Goal: Obtain resource: Download file/media

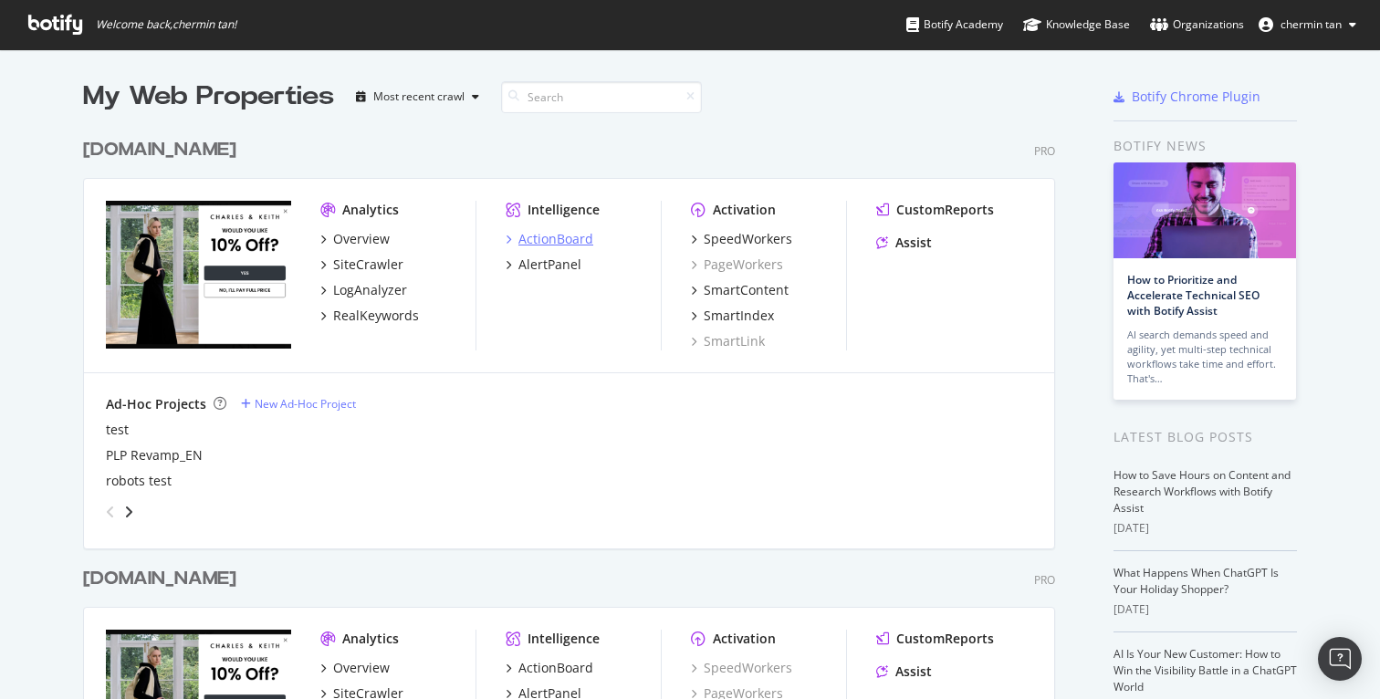
click at [546, 239] on div "ActionBoard" at bounding box center [556, 239] width 75 height 18
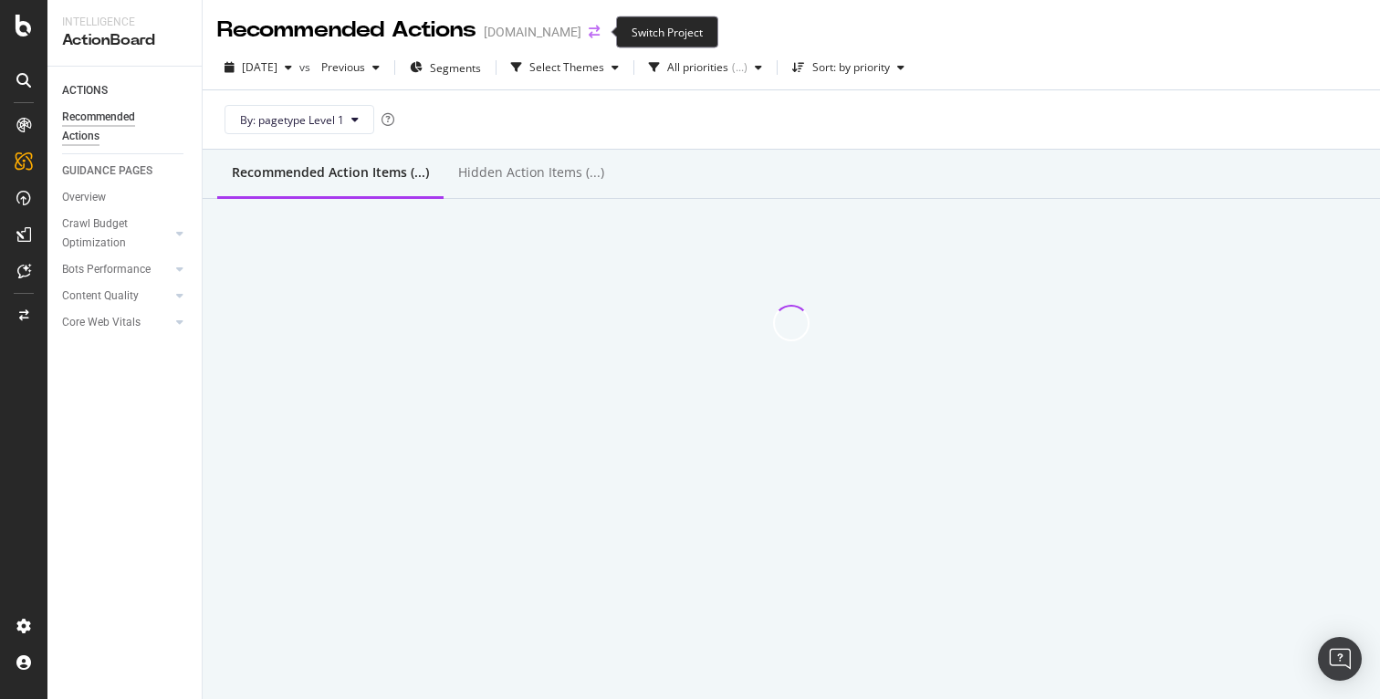
click at [596, 30] on icon "arrow-right-arrow-left" at bounding box center [594, 32] width 11 height 13
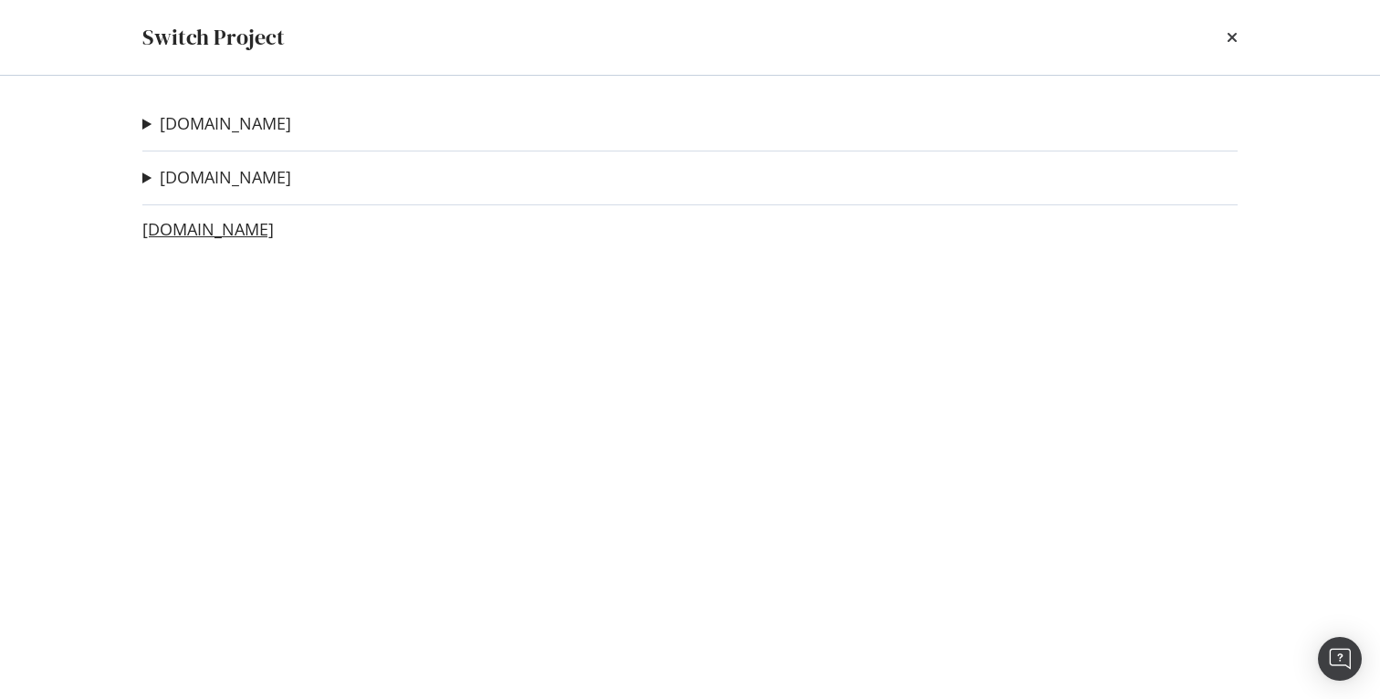
click at [234, 220] on link "[DOMAIN_NAME]" at bounding box center [207, 229] width 131 height 19
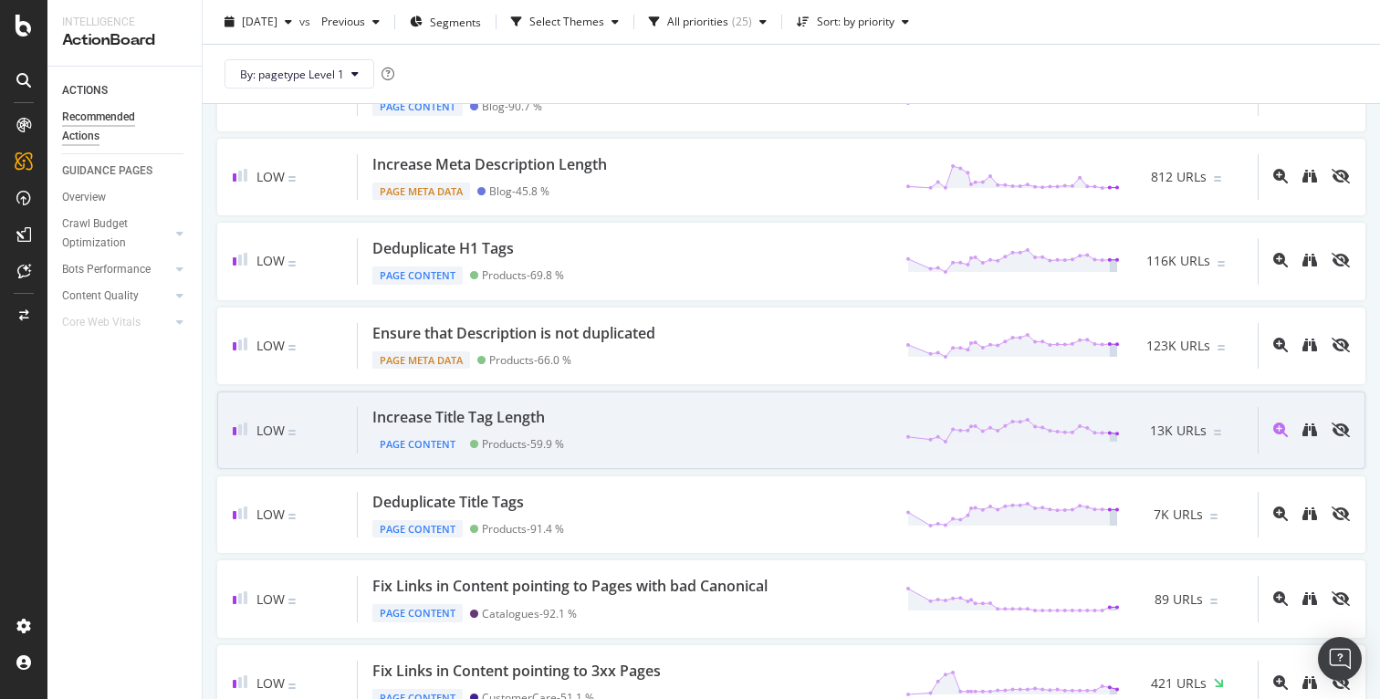
scroll to position [111, 0]
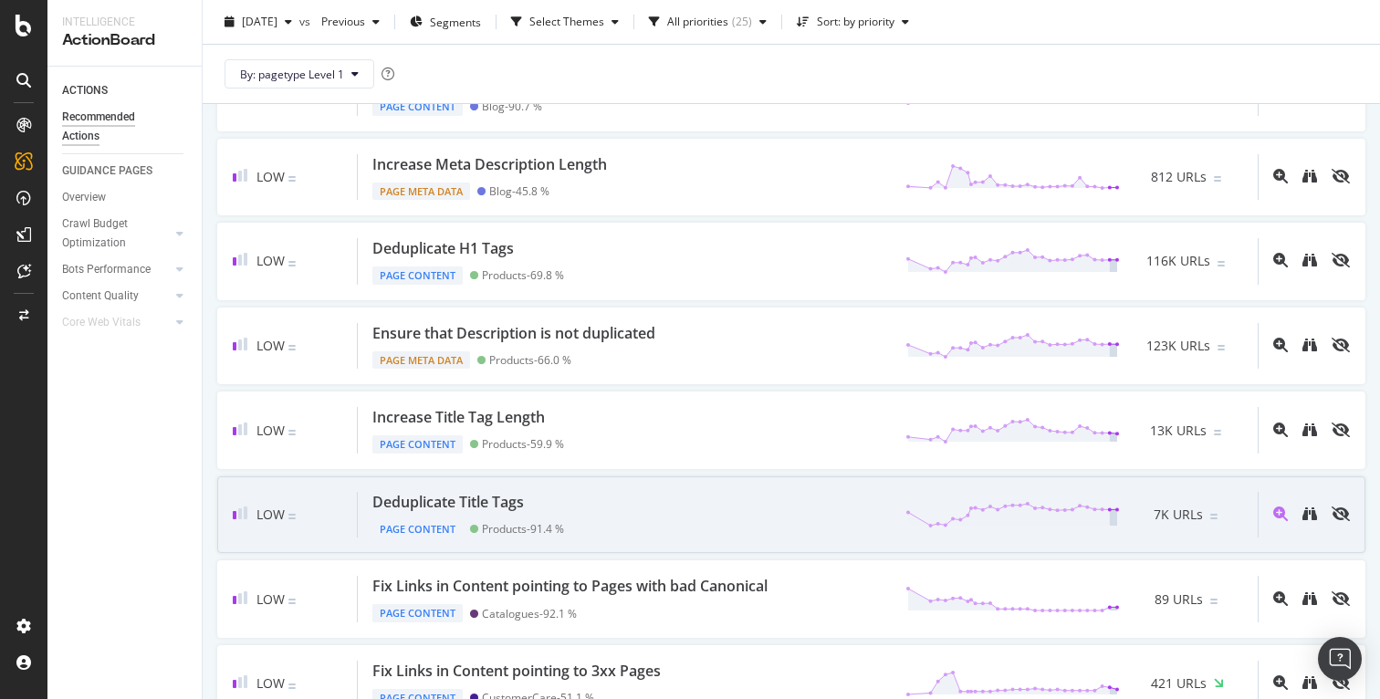
click at [667, 503] on div "Deduplicate Title Tags Page Content Products - 91.4 % 7K URLs" at bounding box center [808, 515] width 900 height 47
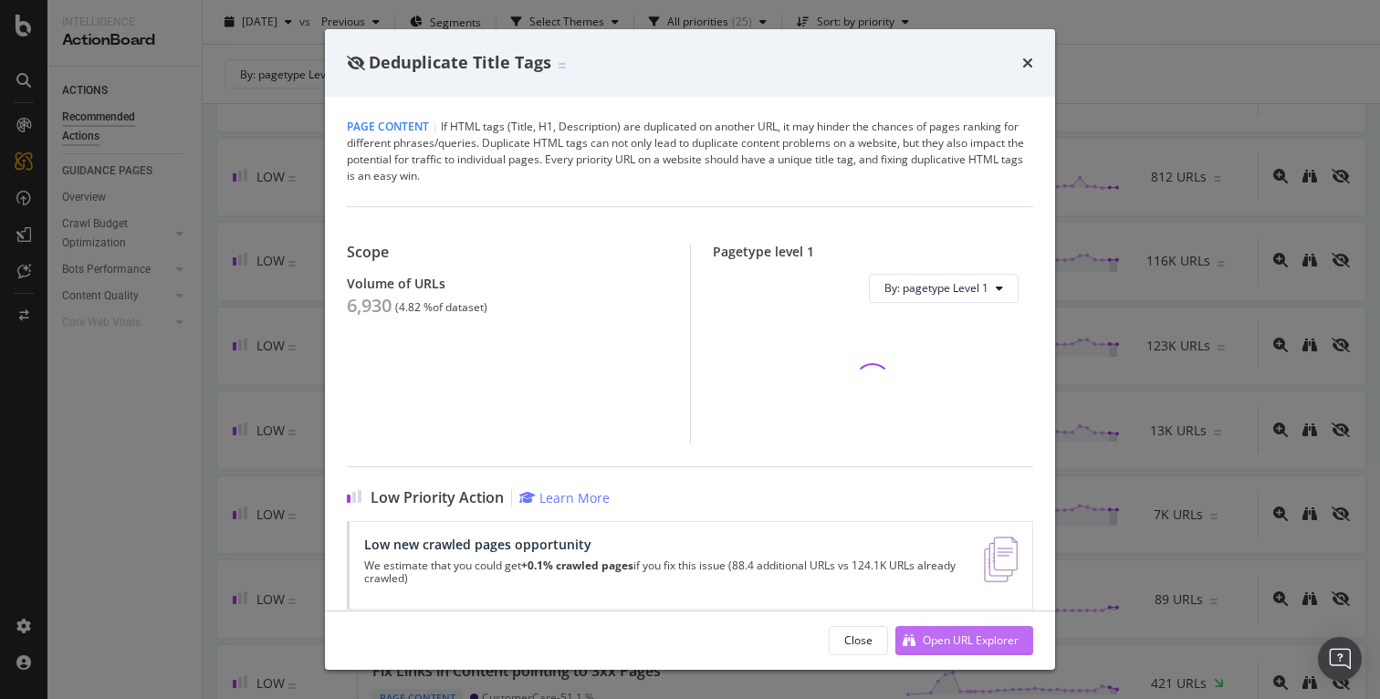
click at [959, 645] on div "Open URL Explorer" at bounding box center [971, 641] width 96 height 16
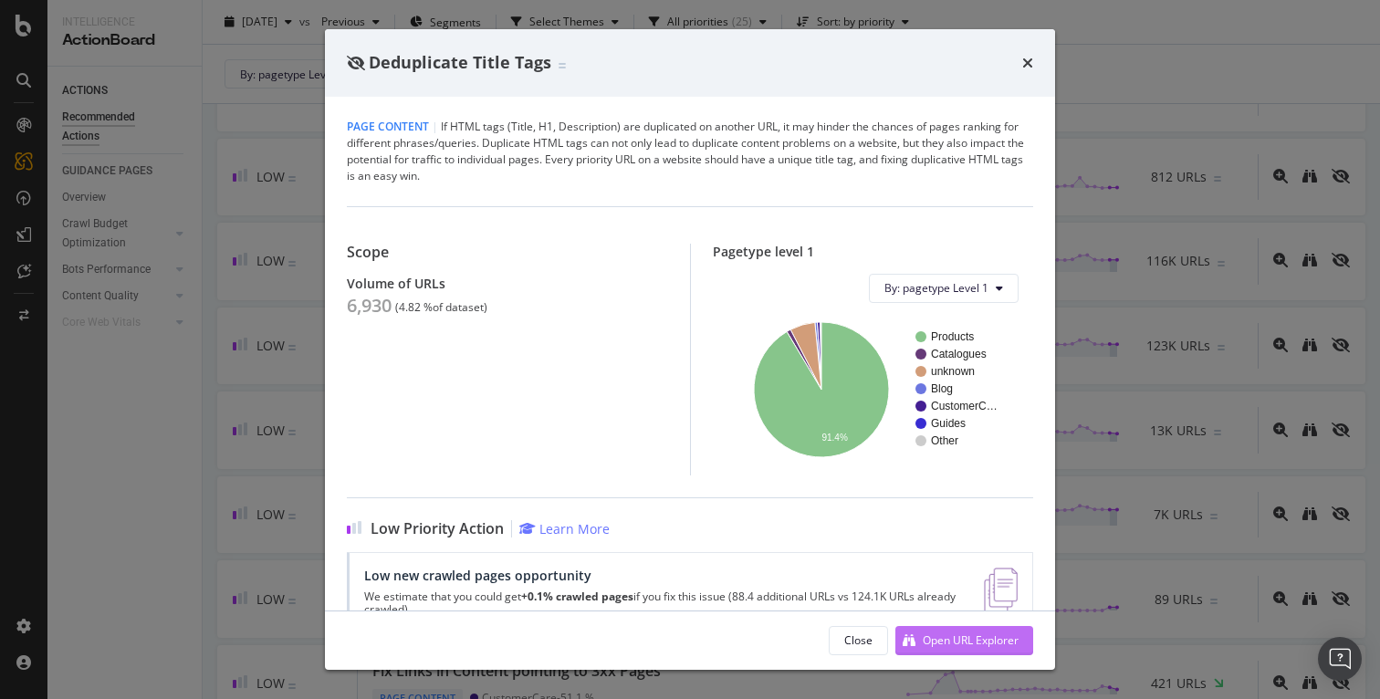
click at [980, 649] on div "Open URL Explorer" at bounding box center [957, 640] width 123 height 27
click at [1309, 371] on div "Deduplicate Title Tags Page Content | If HTML tags (Title, H1, Description) are…" at bounding box center [690, 349] width 1380 height 699
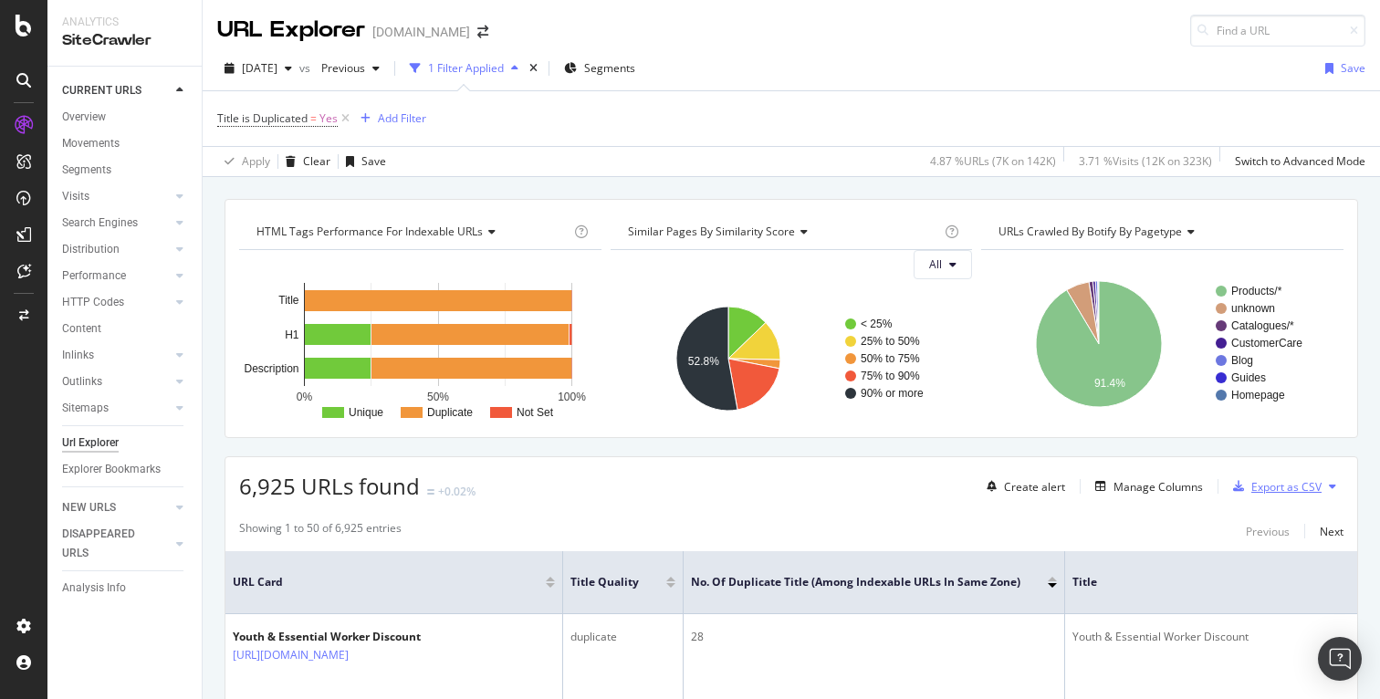
click at [1263, 499] on div "Export as CSV" at bounding box center [1274, 486] width 96 height 27
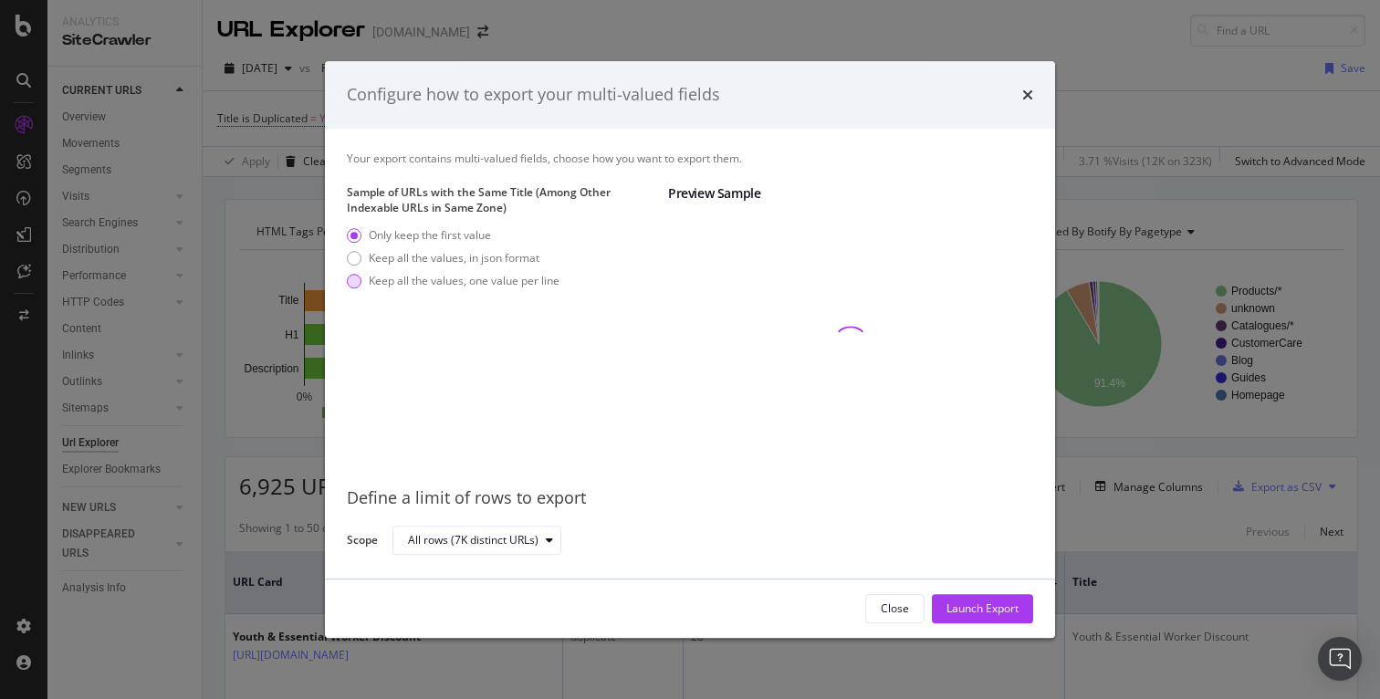
click at [529, 277] on div "Keep all the values, one value per line" at bounding box center [464, 282] width 191 height 16
click at [984, 614] on div "Launch Export" at bounding box center [983, 609] width 72 height 16
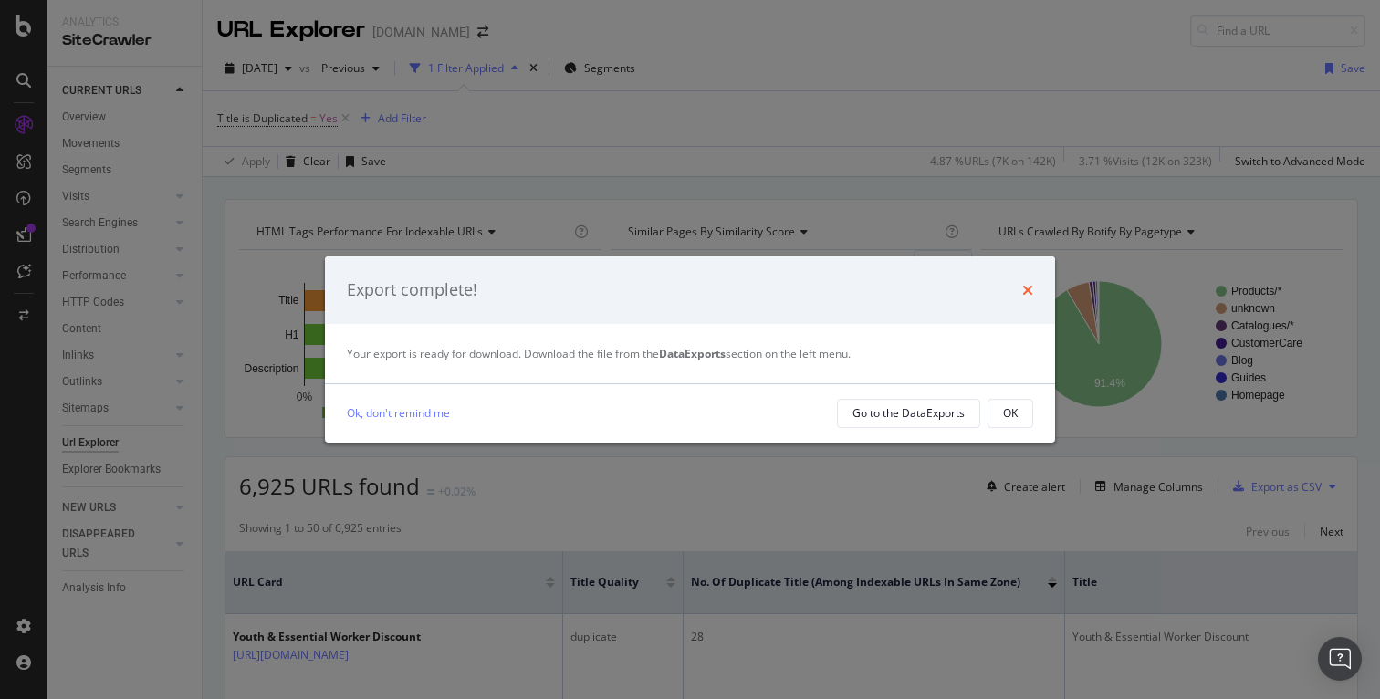
click at [1032, 287] on icon "times" at bounding box center [1027, 290] width 11 height 15
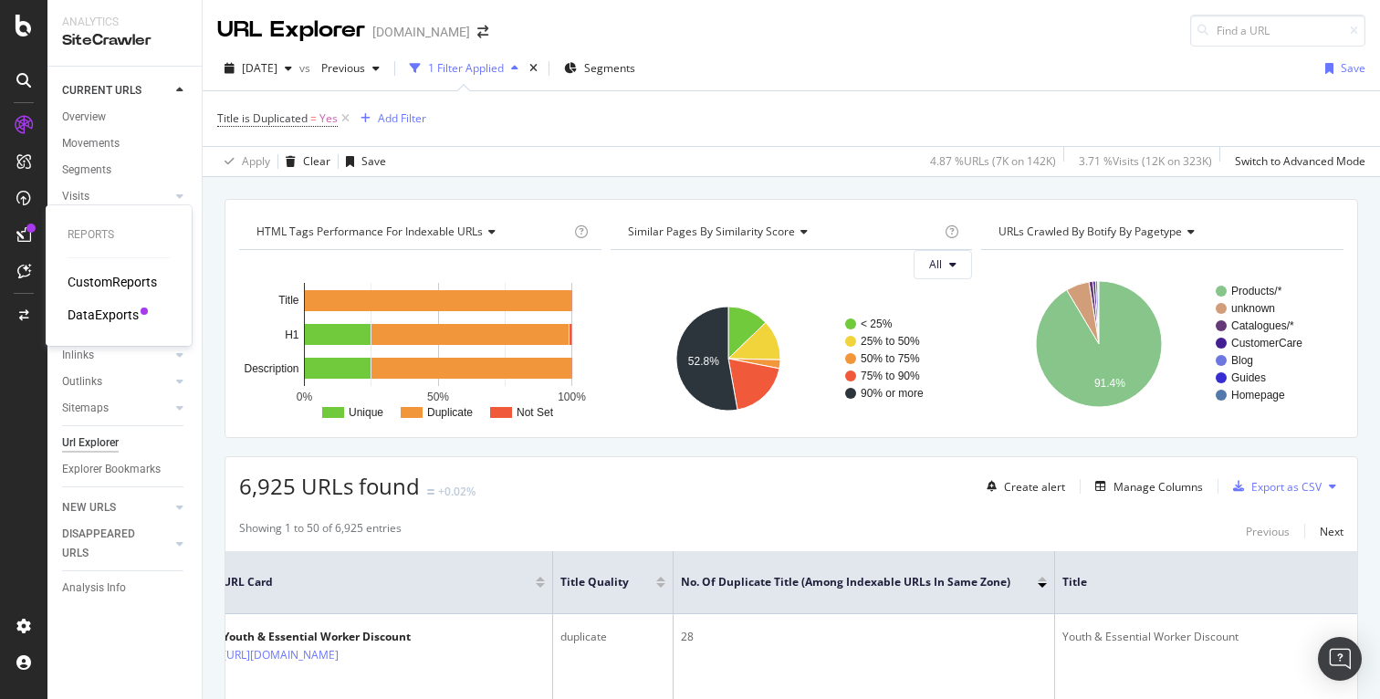
click at [97, 277] on div "CustomReports" at bounding box center [112, 282] width 89 height 18
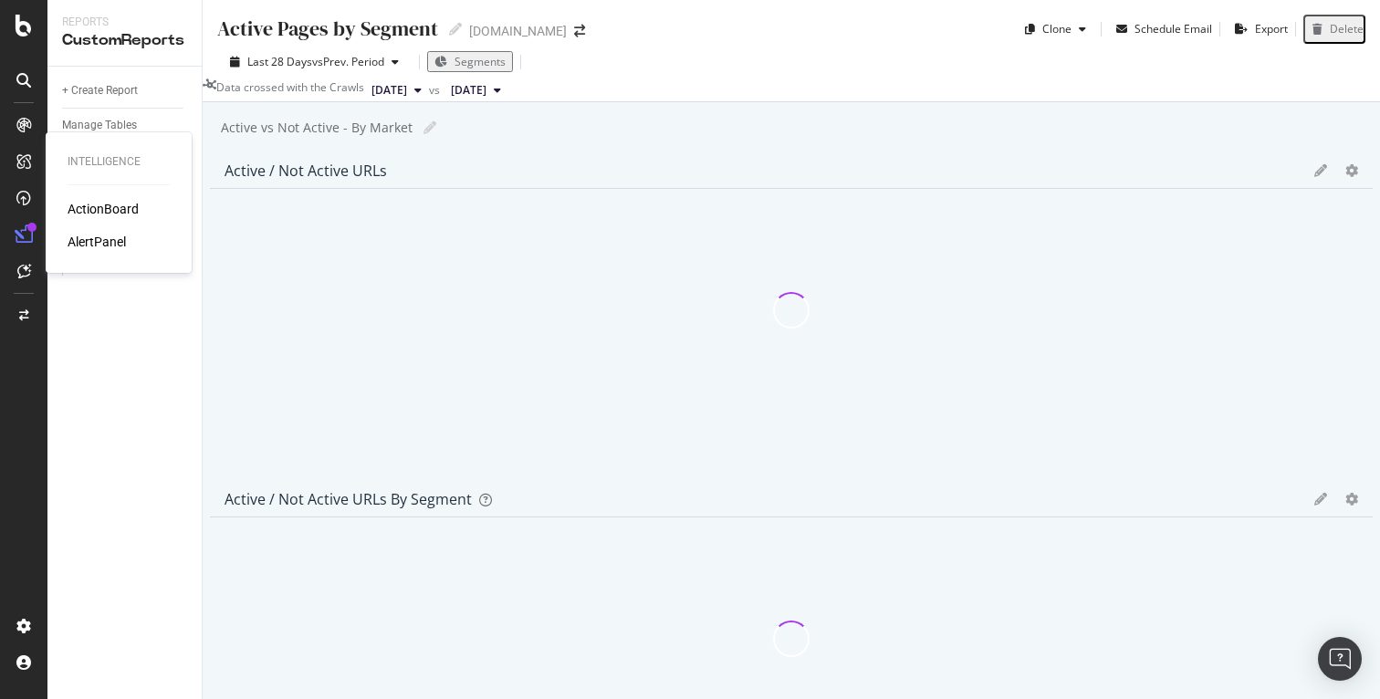
click at [94, 208] on div "ActionBoard" at bounding box center [103, 209] width 71 height 18
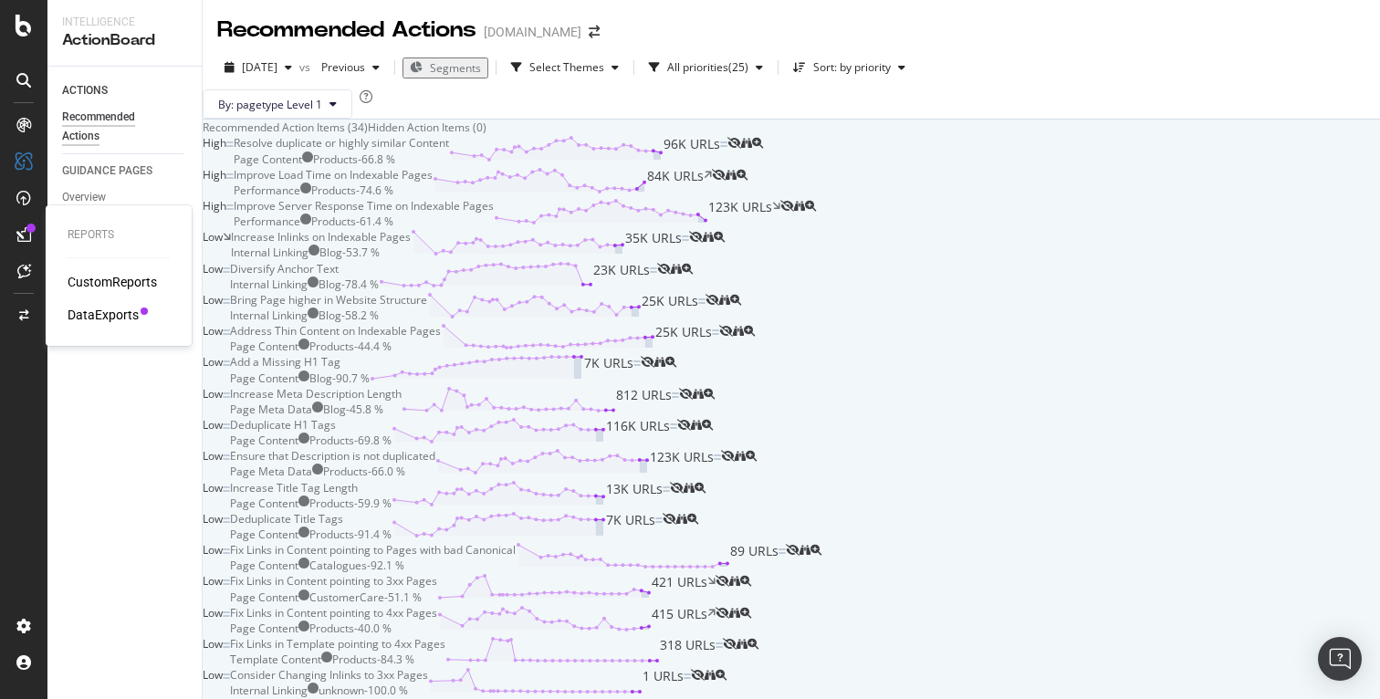
click at [110, 313] on div "DataExports" at bounding box center [103, 315] width 71 height 18
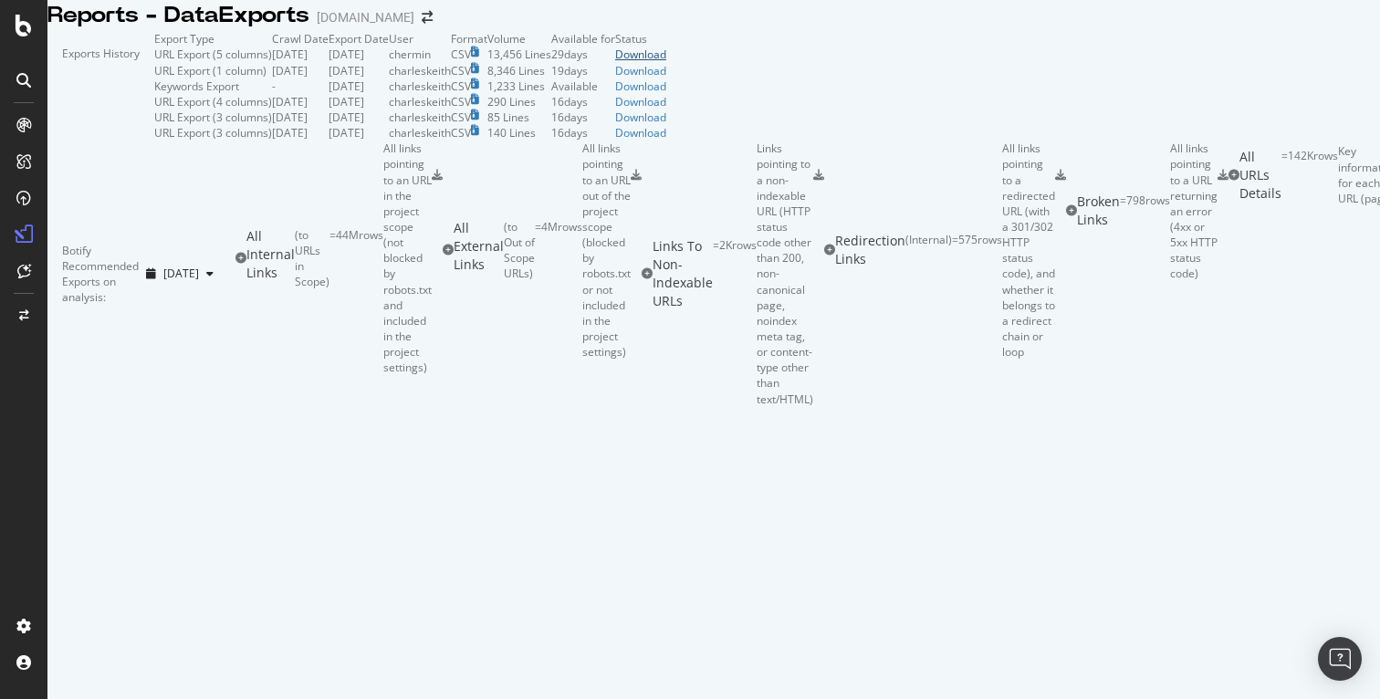
click at [666, 62] on div "Download" at bounding box center [640, 55] width 51 height 16
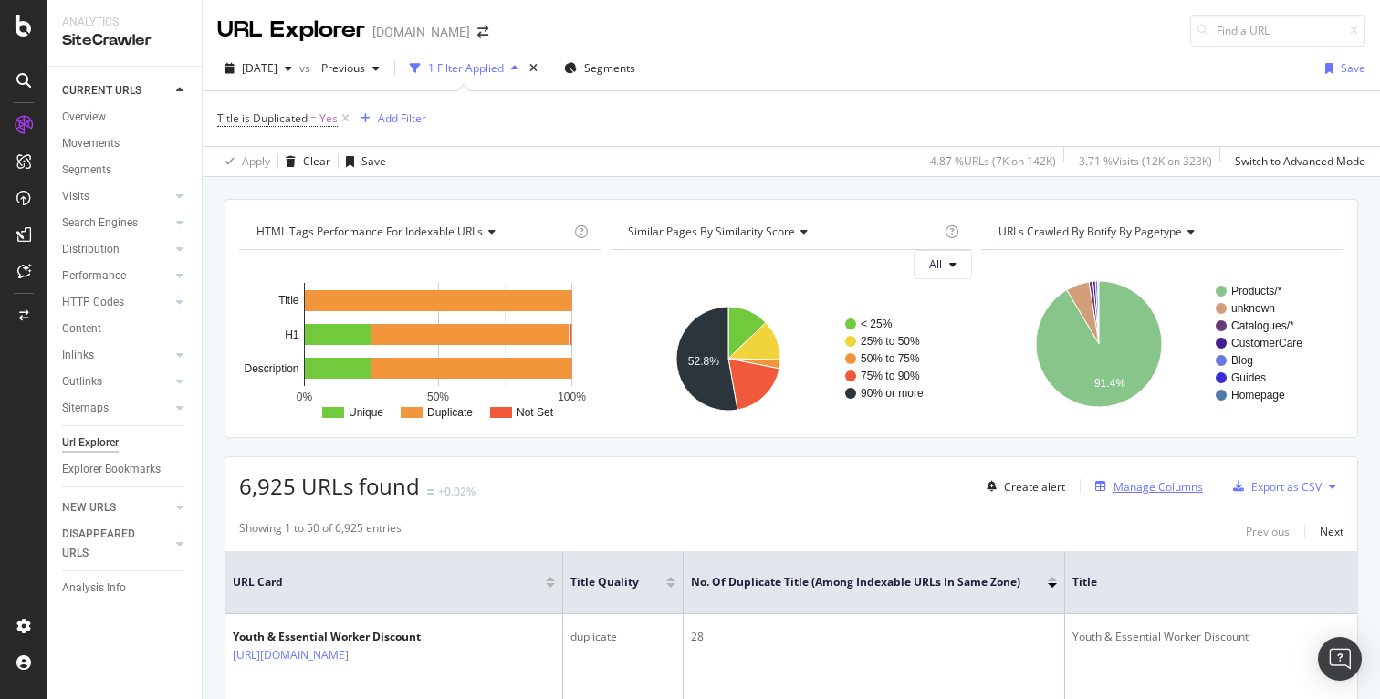
click at [1133, 481] on div "Manage Columns" at bounding box center [1158, 487] width 89 height 16
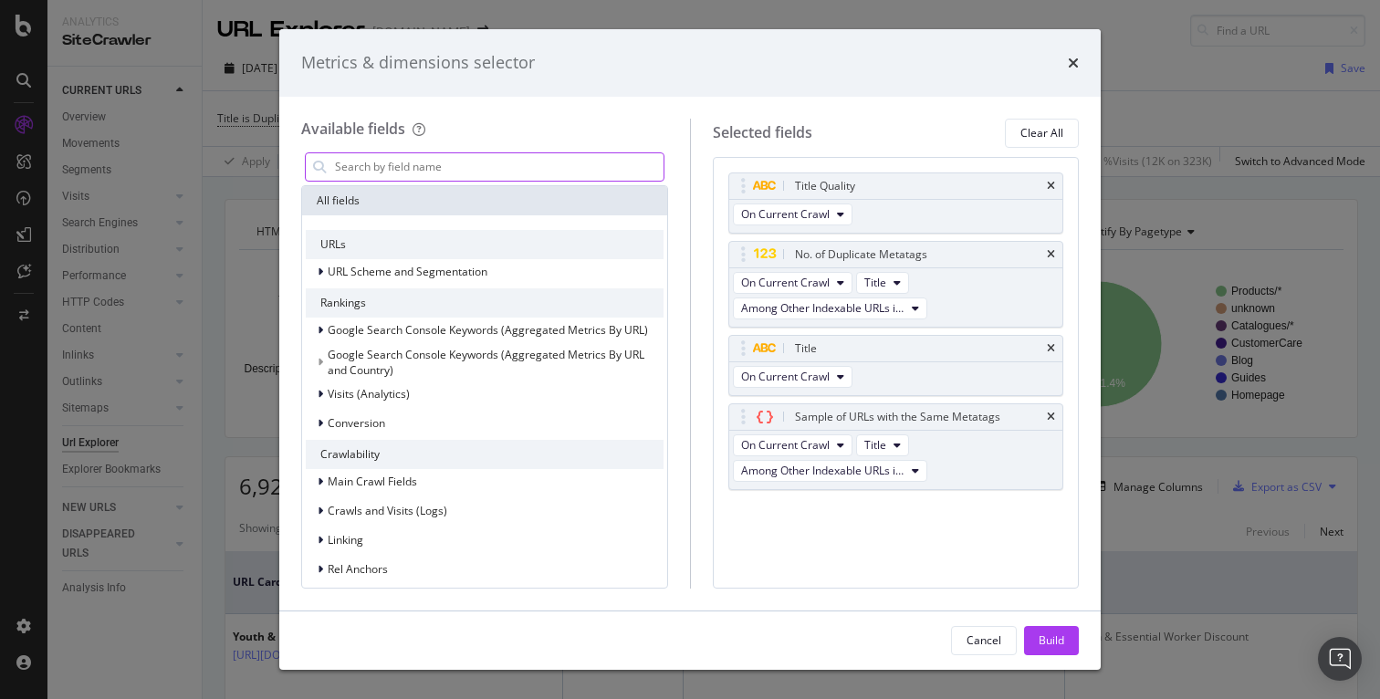
click at [448, 169] on input "modal" at bounding box center [498, 166] width 330 height 27
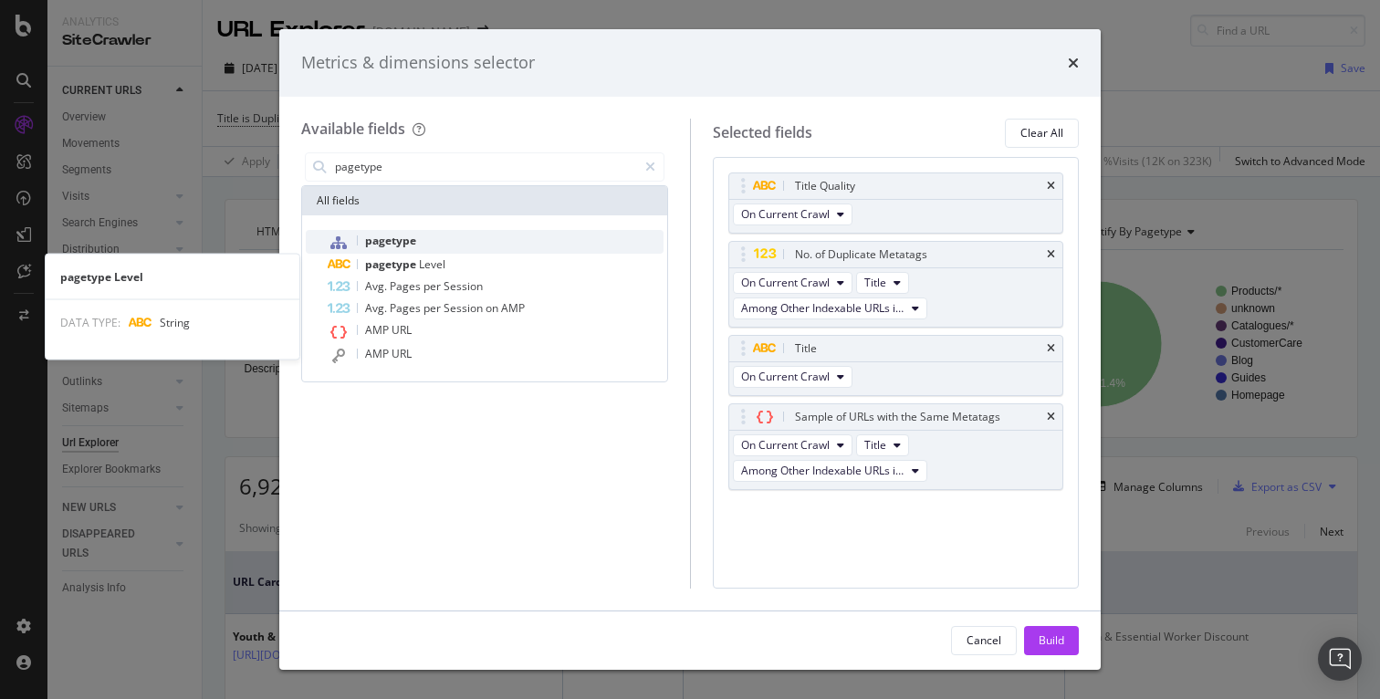
type input "pagetype"
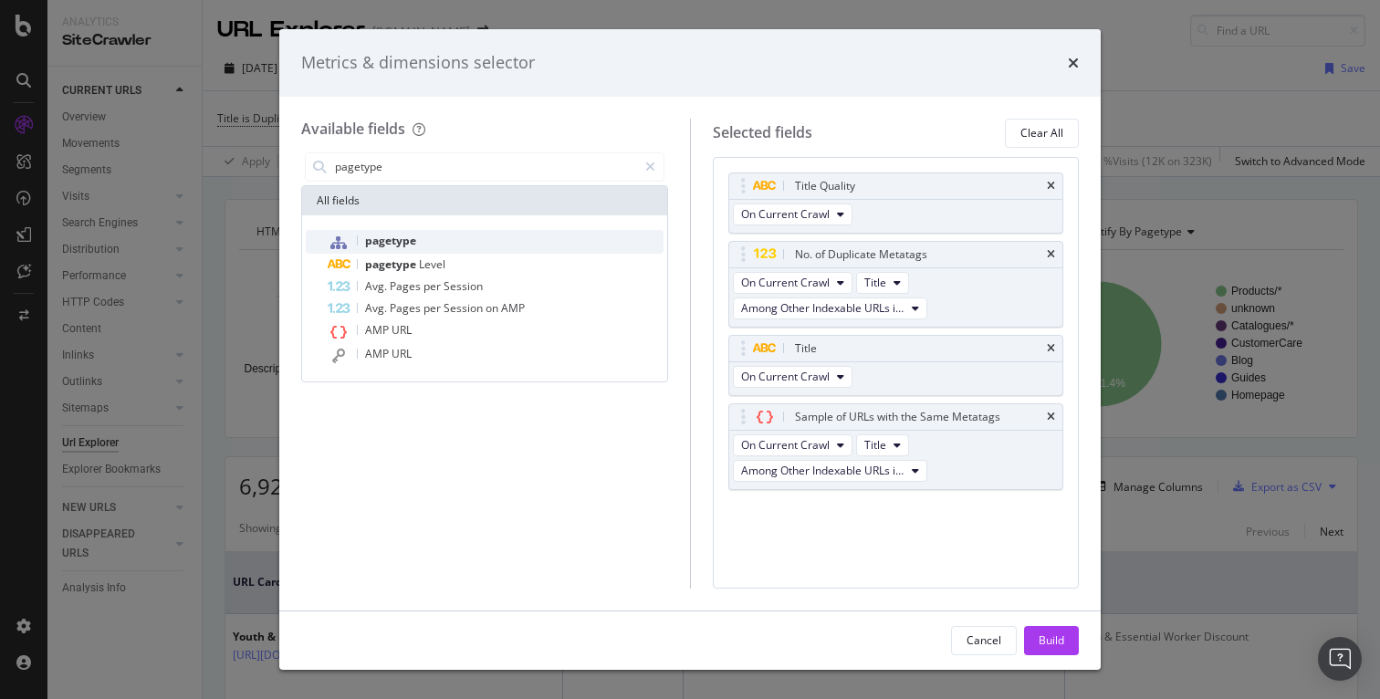
click at [410, 241] on span "pagetype" at bounding box center [390, 241] width 51 height 16
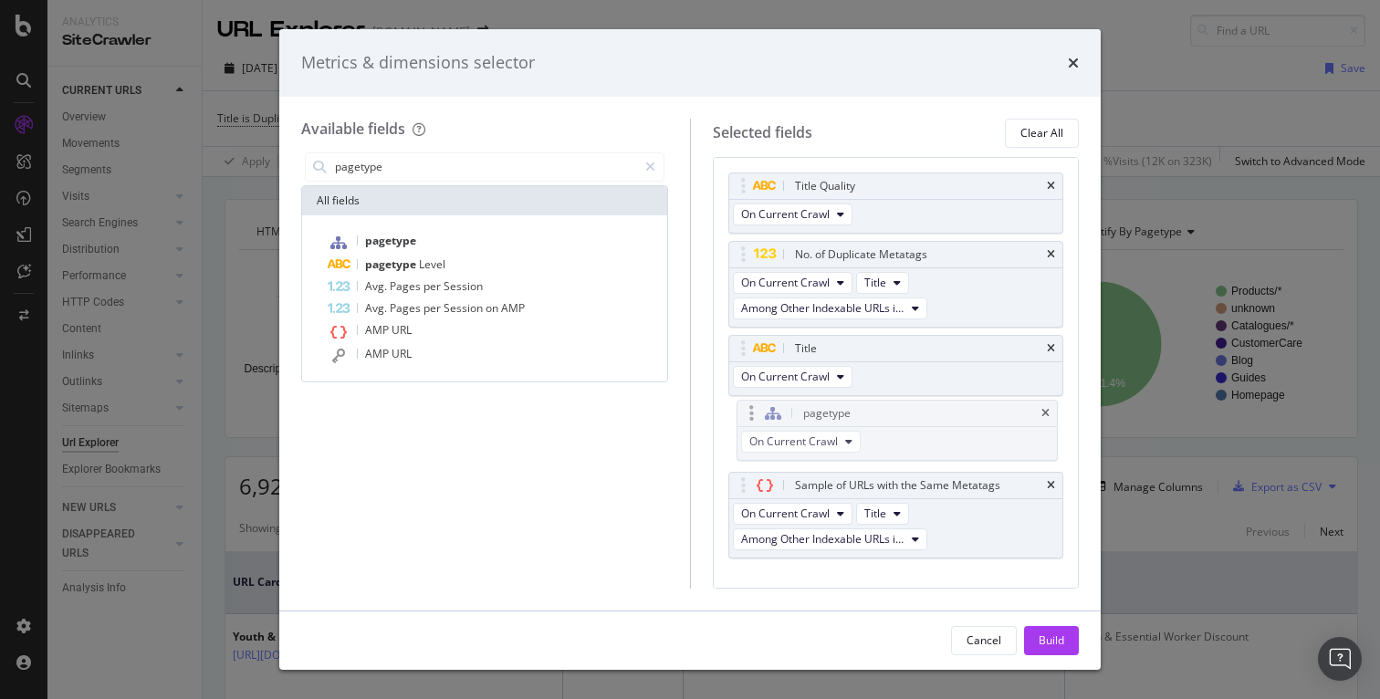
drag, startPoint x: 743, startPoint y: 512, endPoint x: 752, endPoint y: 416, distance: 96.3
click at [752, 416] on body "Analytics SiteCrawler CURRENT URLS Overview Movements Segments Visits Analysis …" at bounding box center [690, 349] width 1380 height 699
click at [1058, 637] on div "Build" at bounding box center [1052, 641] width 26 height 16
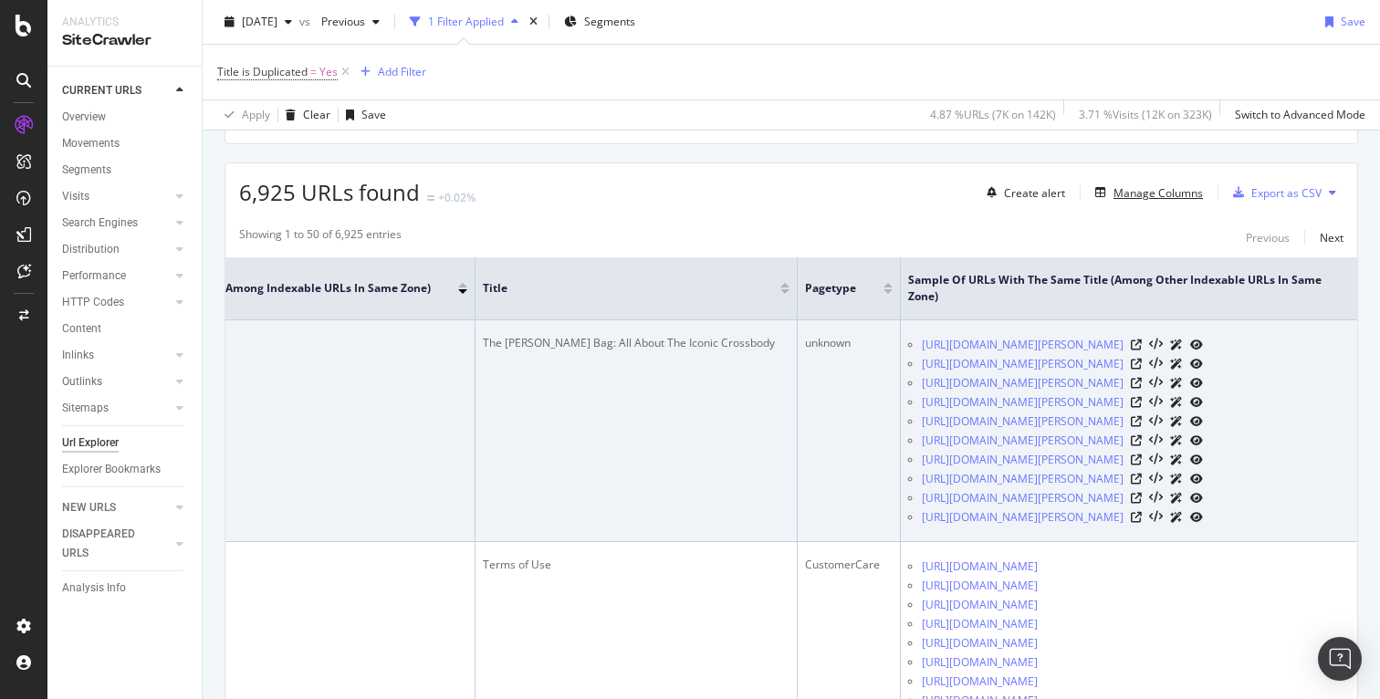
scroll to position [0, 656]
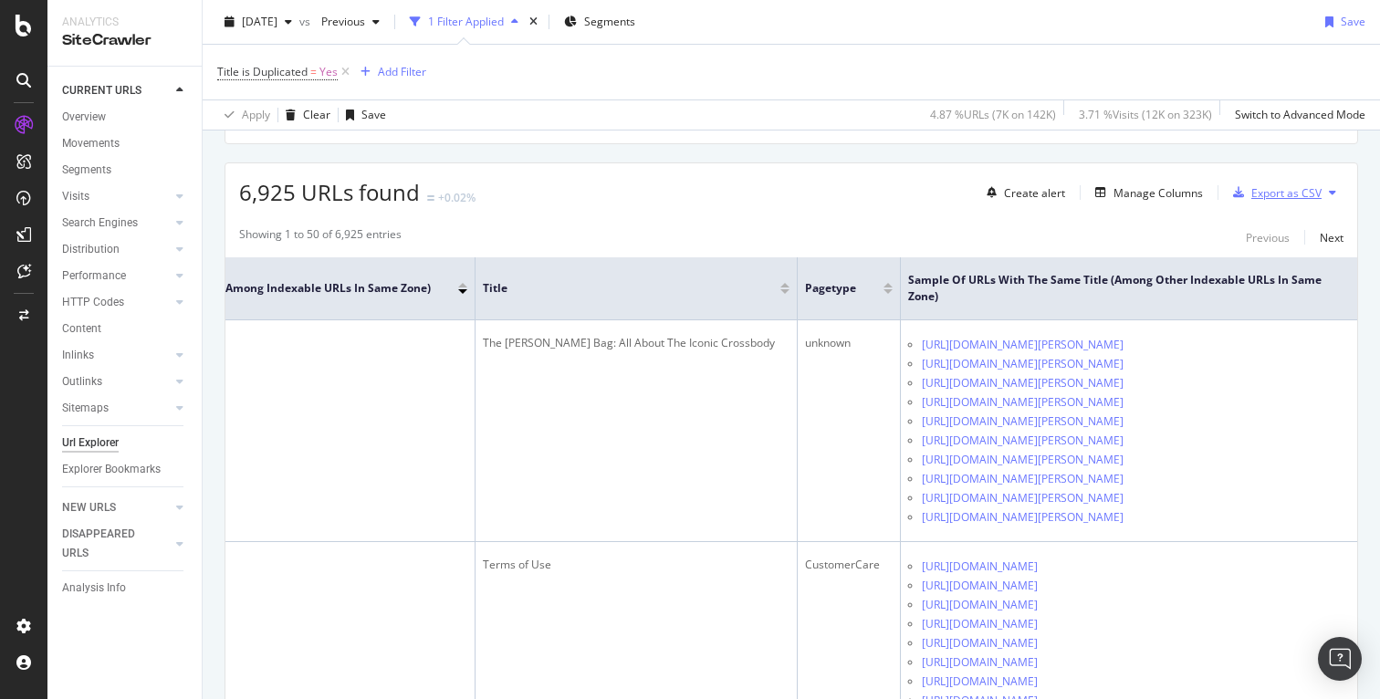
click at [1272, 180] on div "Export as CSV" at bounding box center [1274, 192] width 96 height 27
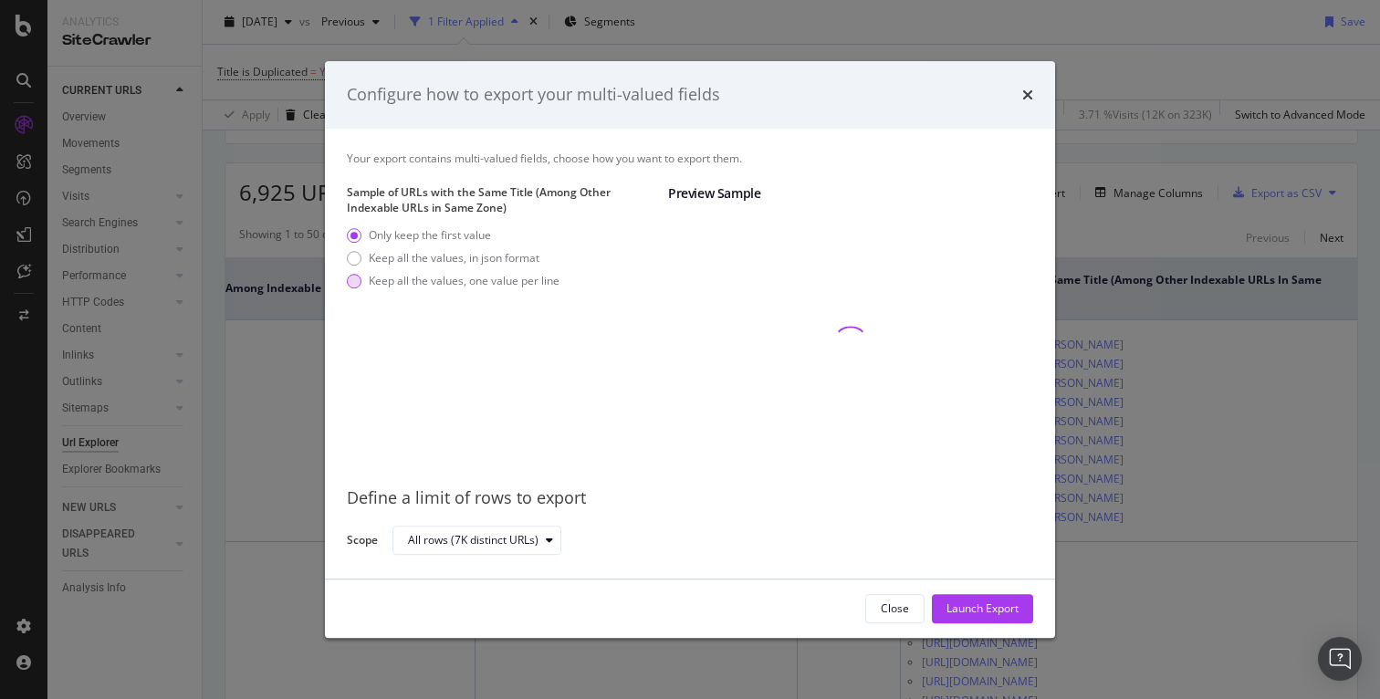
click at [507, 277] on div "Keep all the values, one value per line" at bounding box center [464, 282] width 191 height 16
click at [972, 606] on div "Launch Export" at bounding box center [983, 609] width 72 height 16
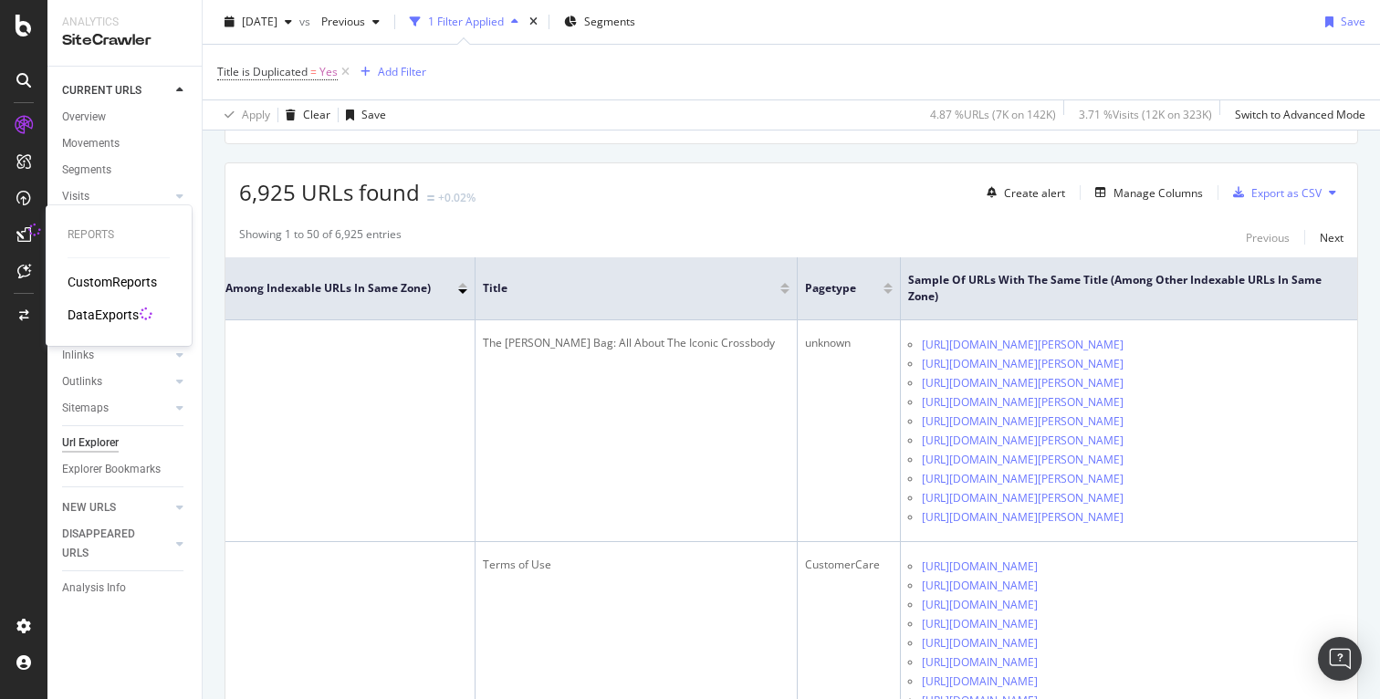
click at [100, 318] on div "DataExports" at bounding box center [103, 315] width 71 height 18
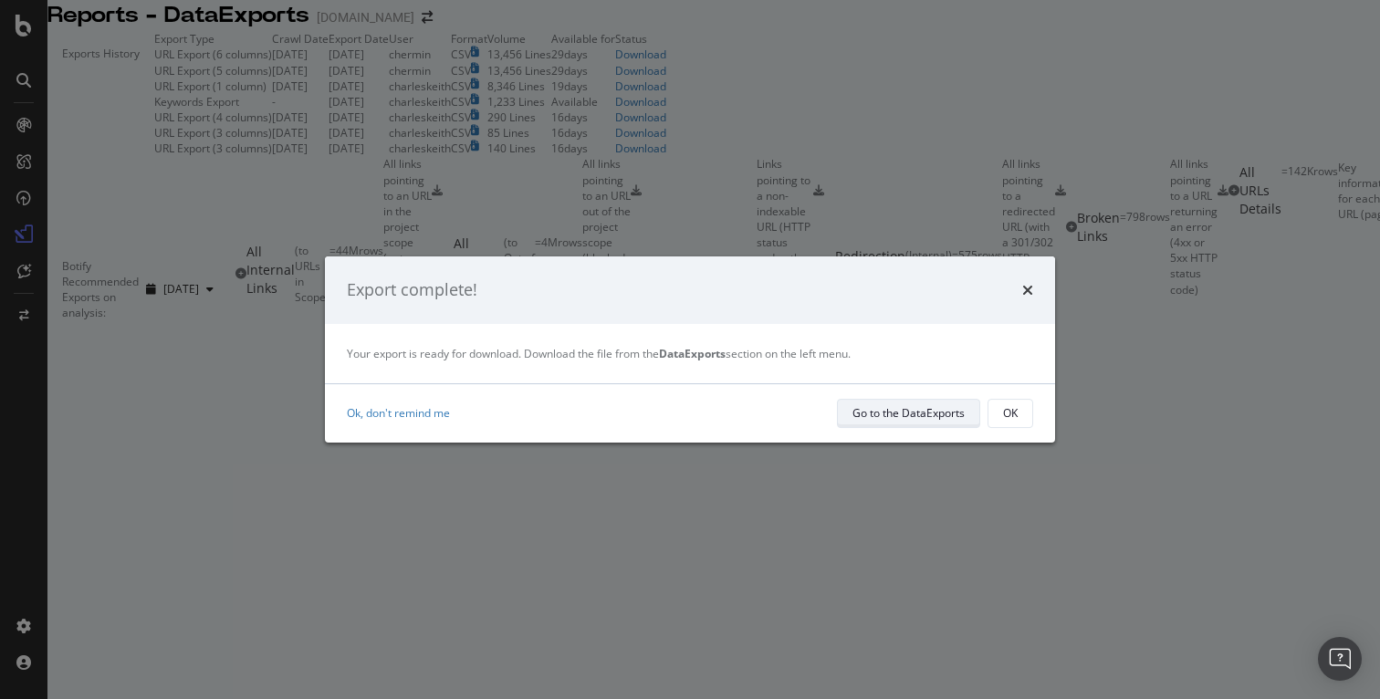
click at [883, 419] on div "Go to the DataExports" at bounding box center [909, 413] width 112 height 16
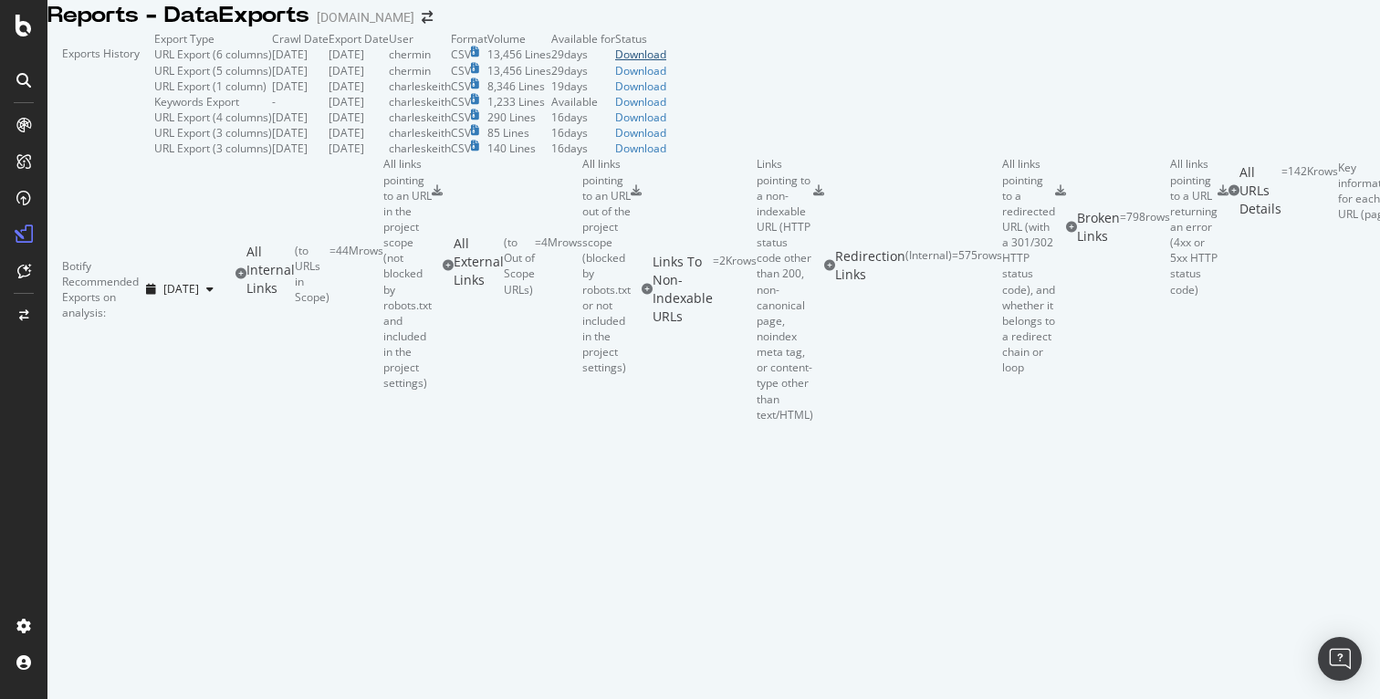
click at [666, 62] on div "Download" at bounding box center [640, 55] width 51 height 16
